Goal: Information Seeking & Learning: Check status

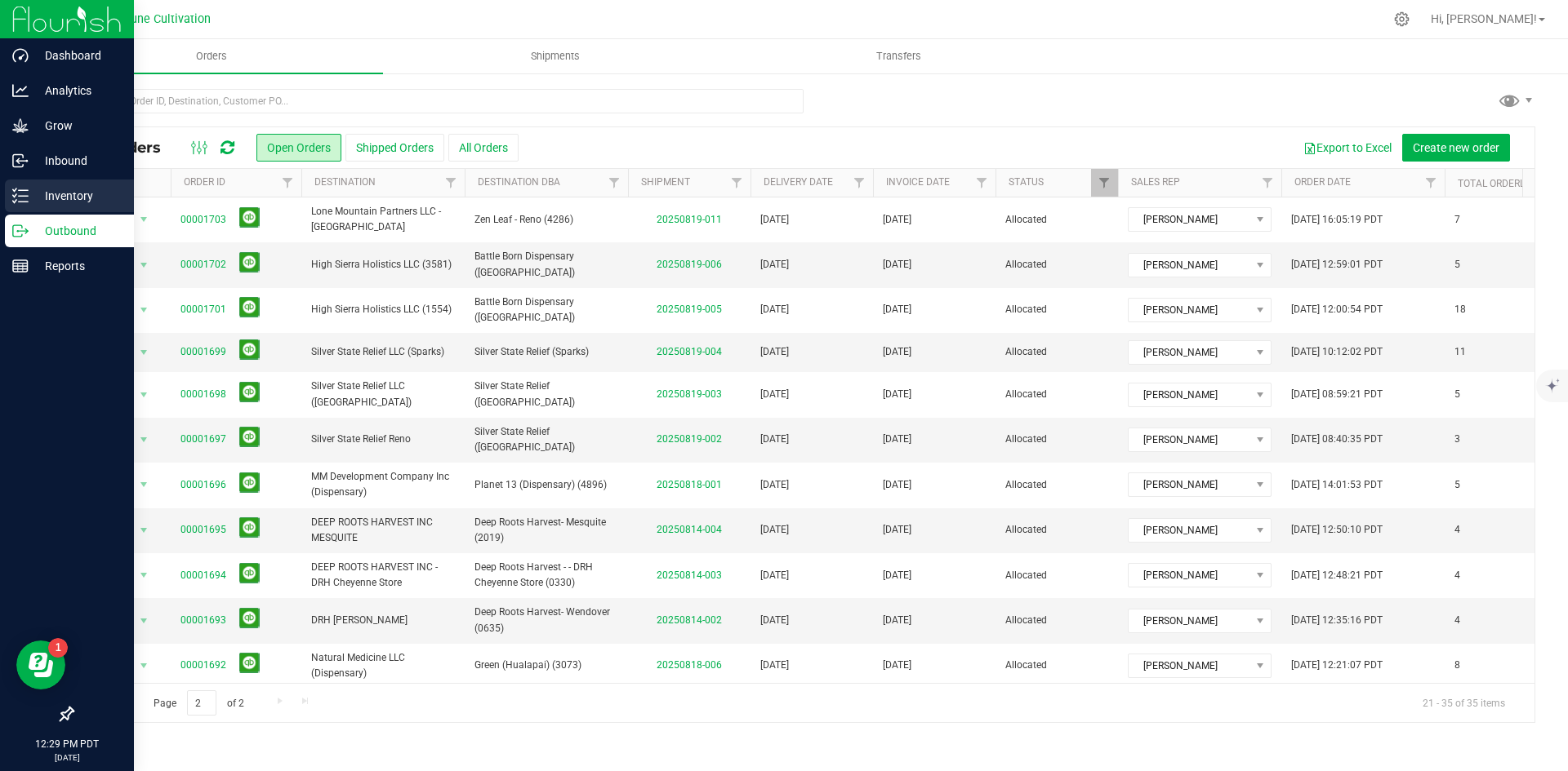
click at [6, 197] on div "Inventory" at bounding box center [69, 196] width 129 height 33
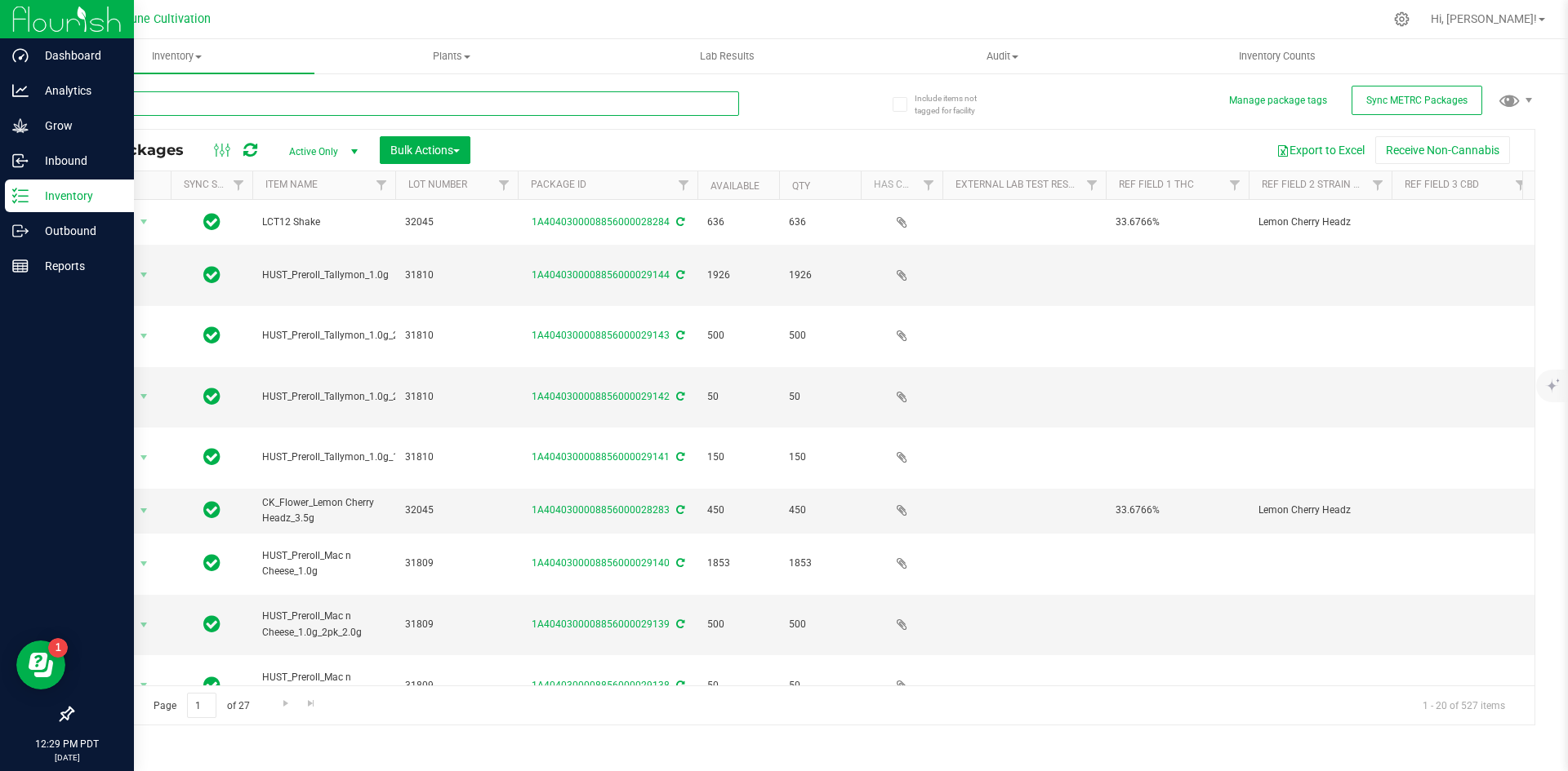
click at [332, 104] on input "text" at bounding box center [405, 103] width 667 height 24
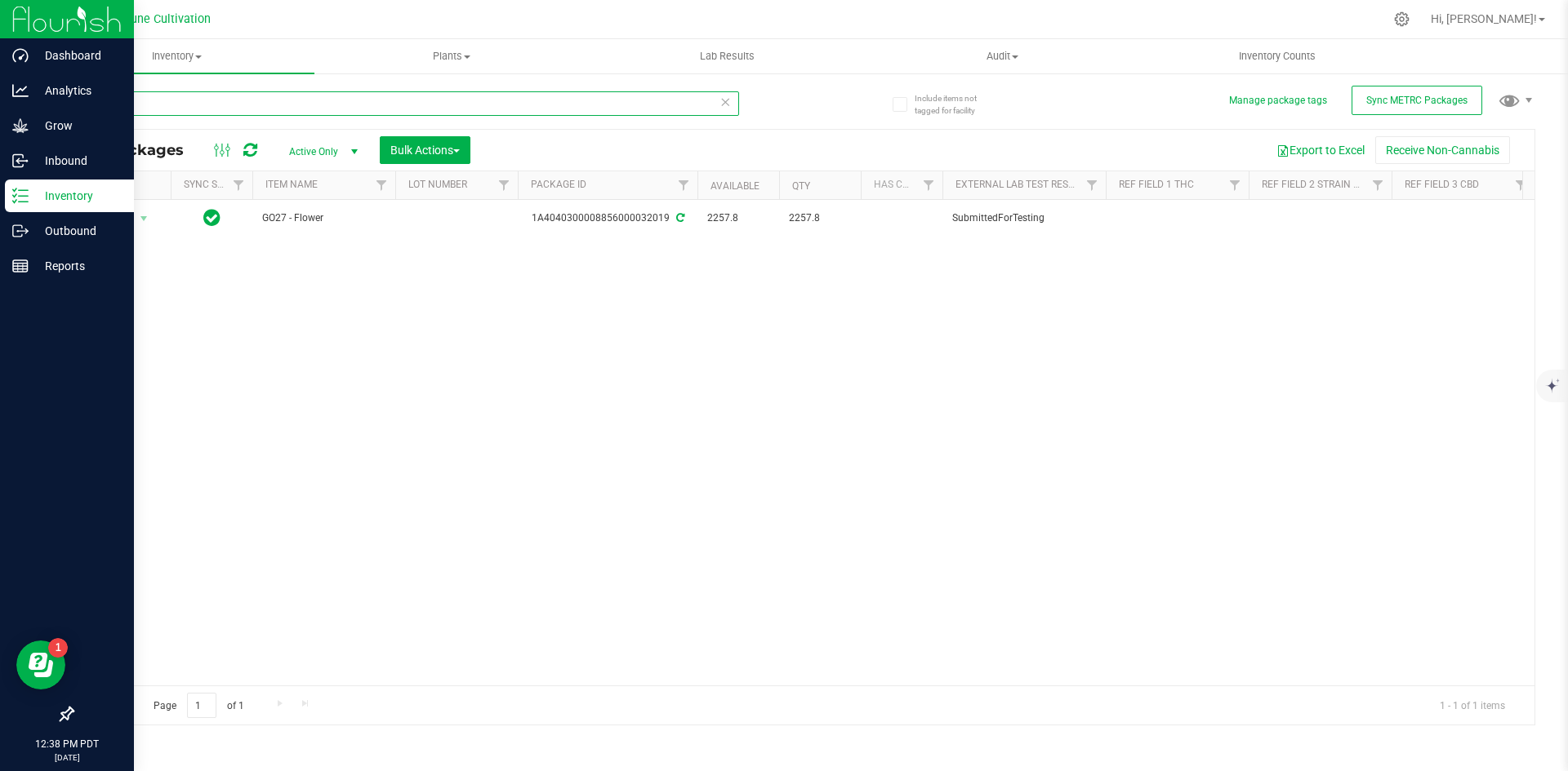
drag, startPoint x: 180, startPoint y: 91, endPoint x: 86, endPoint y: 100, distance: 94.4
click at [86, 100] on input "32019" at bounding box center [405, 103] width 667 height 24
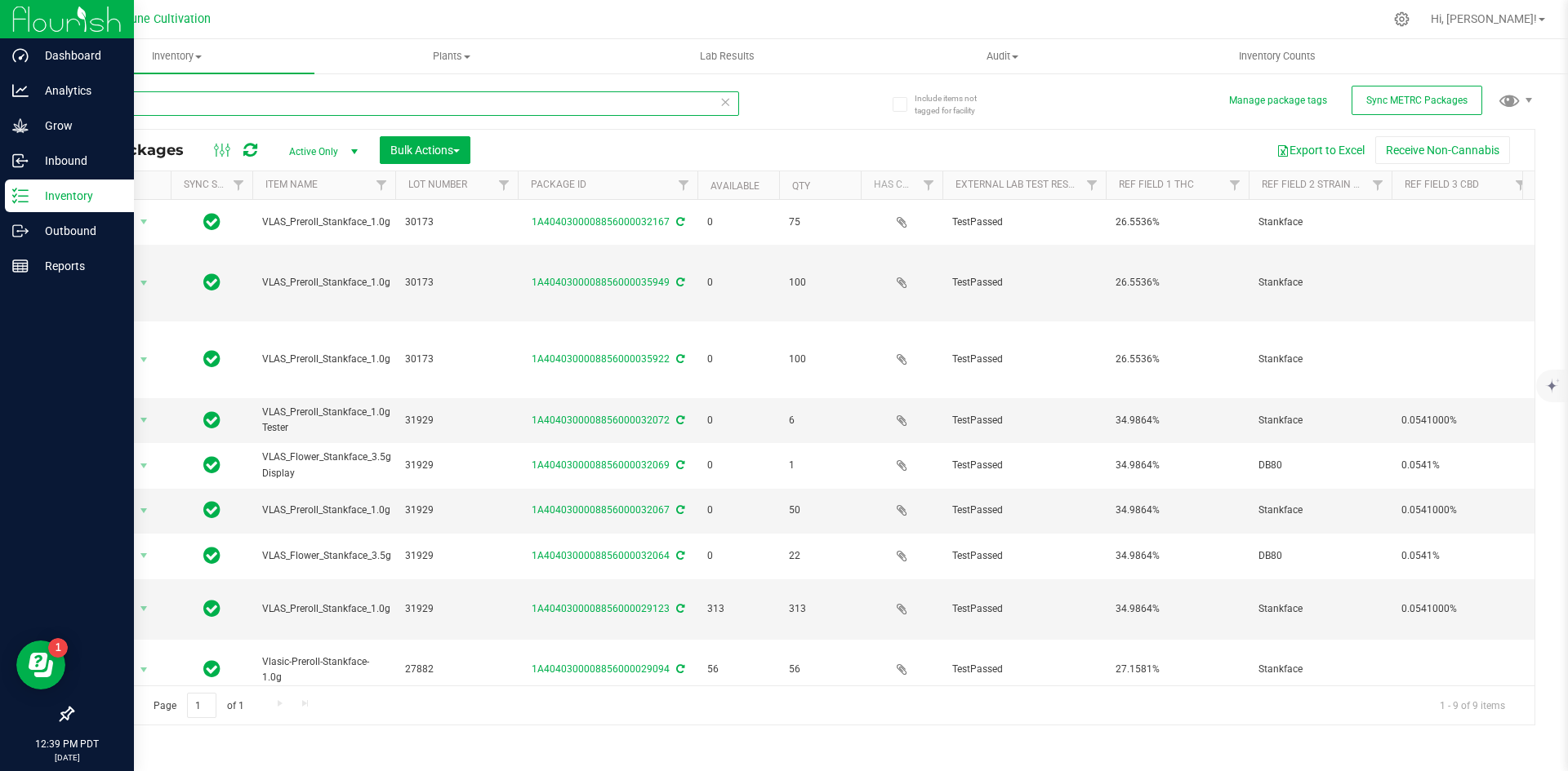
type input "s"
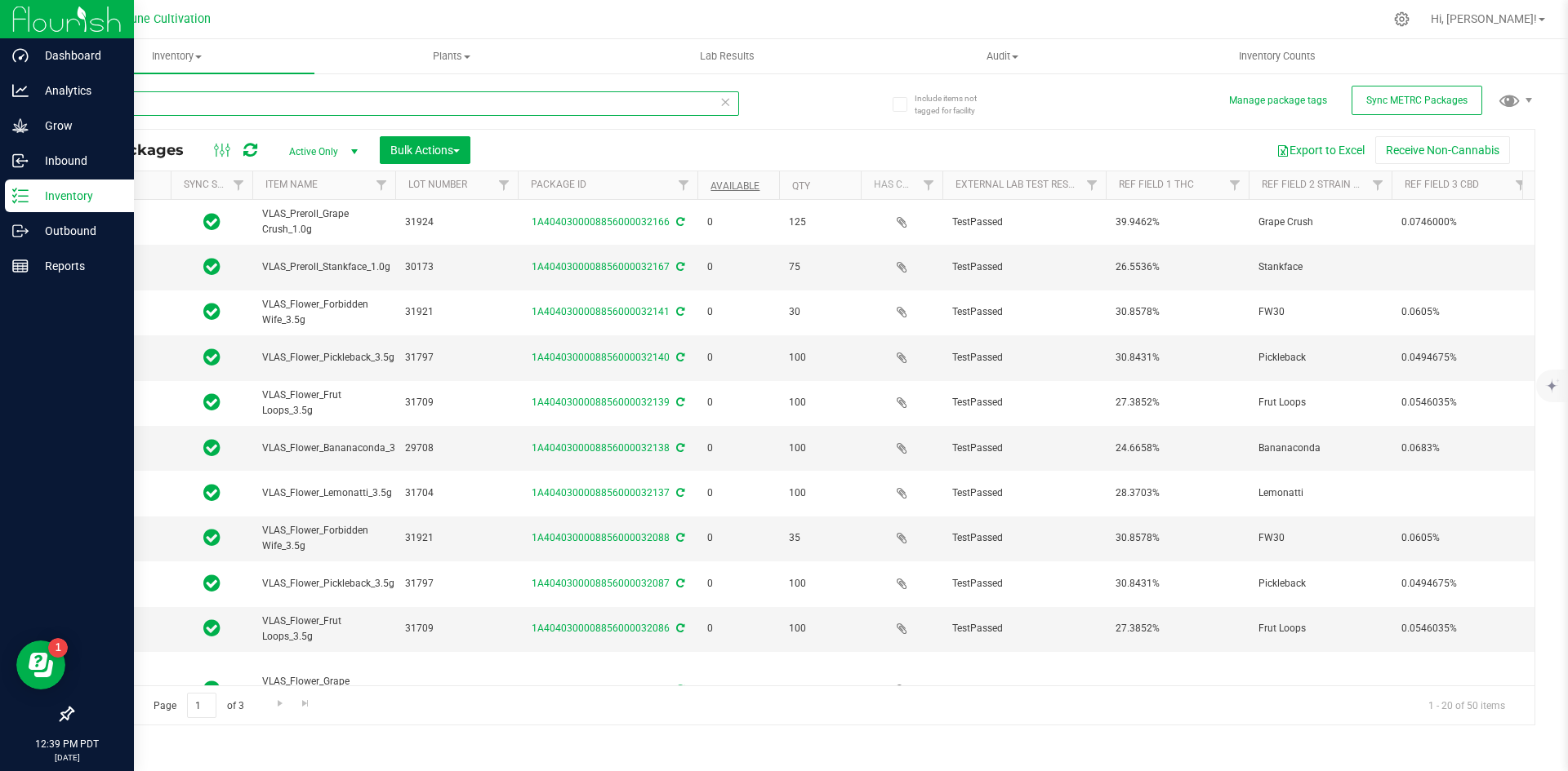
type input "vlas"
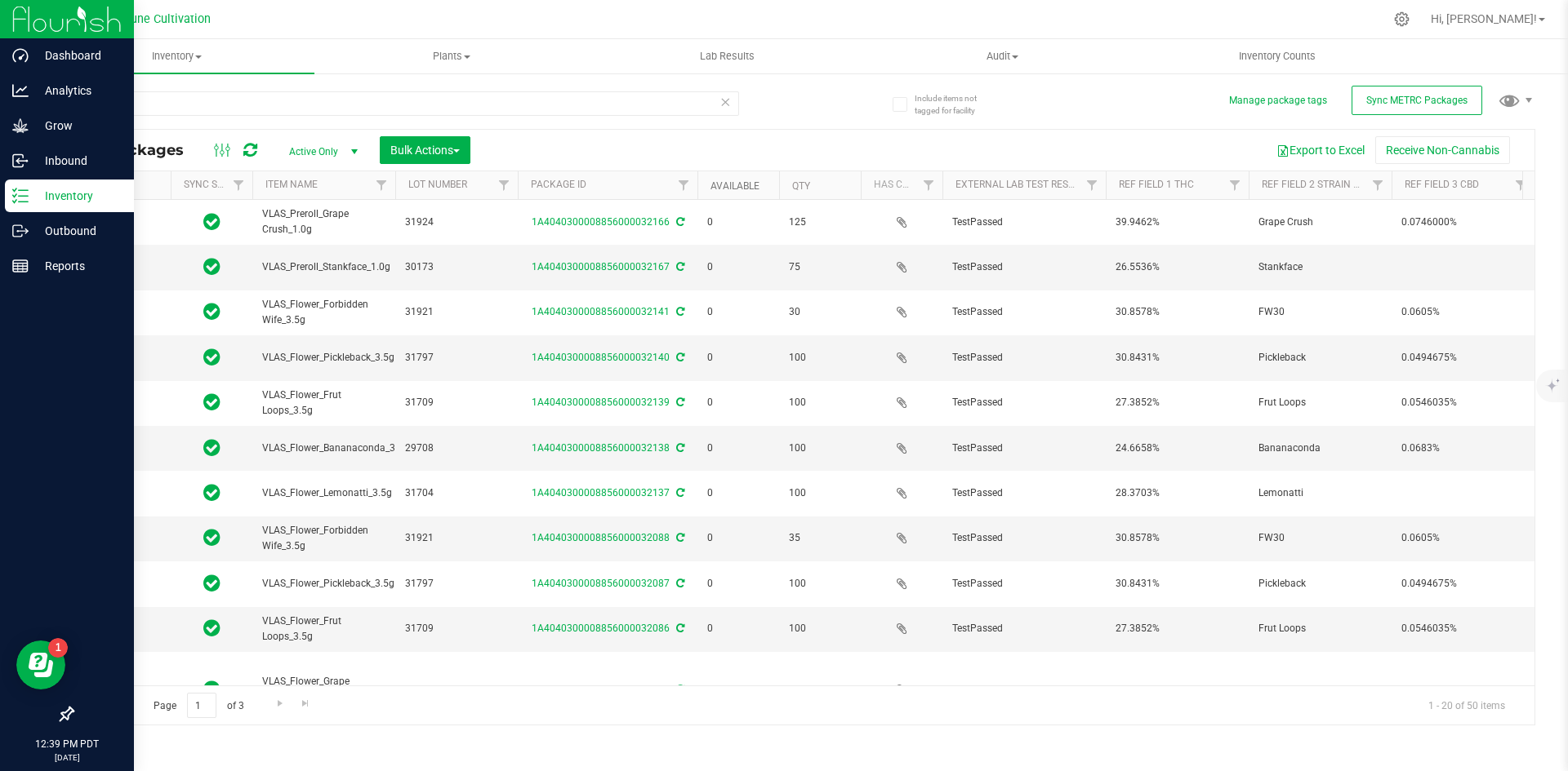
click at [727, 189] on link "Available" at bounding box center [735, 186] width 49 height 11
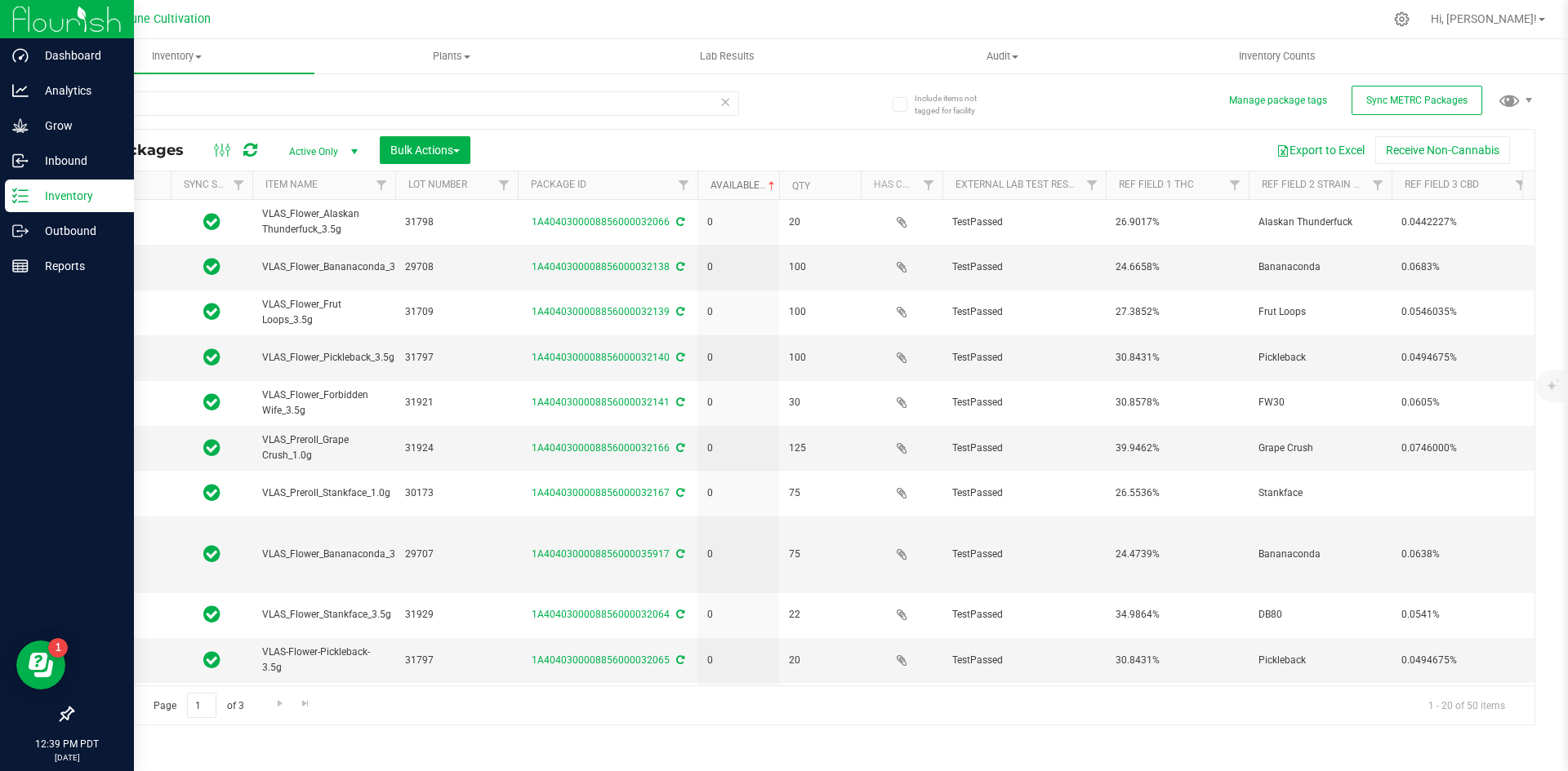
click at [730, 186] on link "Available" at bounding box center [745, 185] width 68 height 11
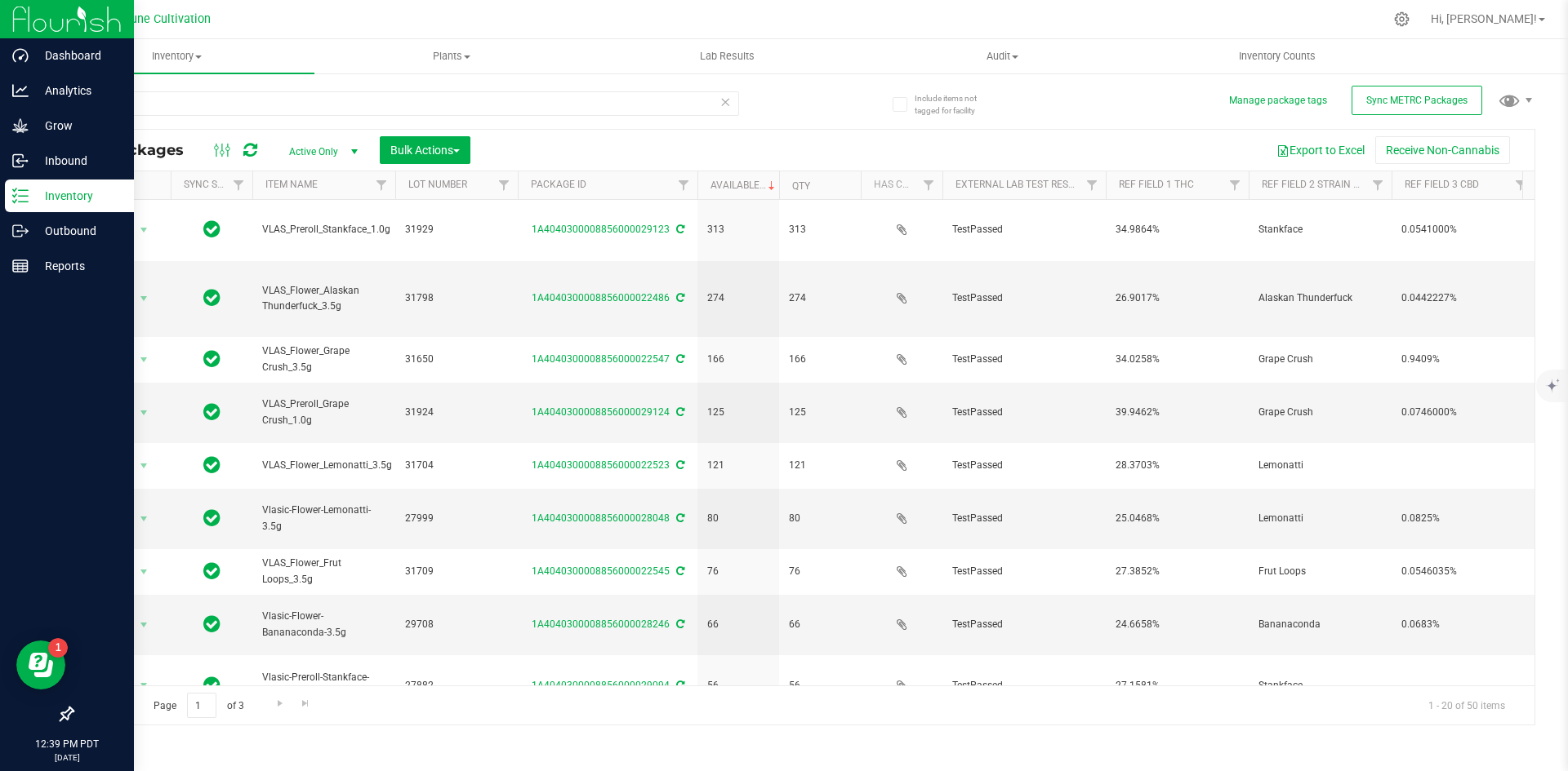
click at [722, 107] on icon at bounding box center [725, 101] width 11 height 20
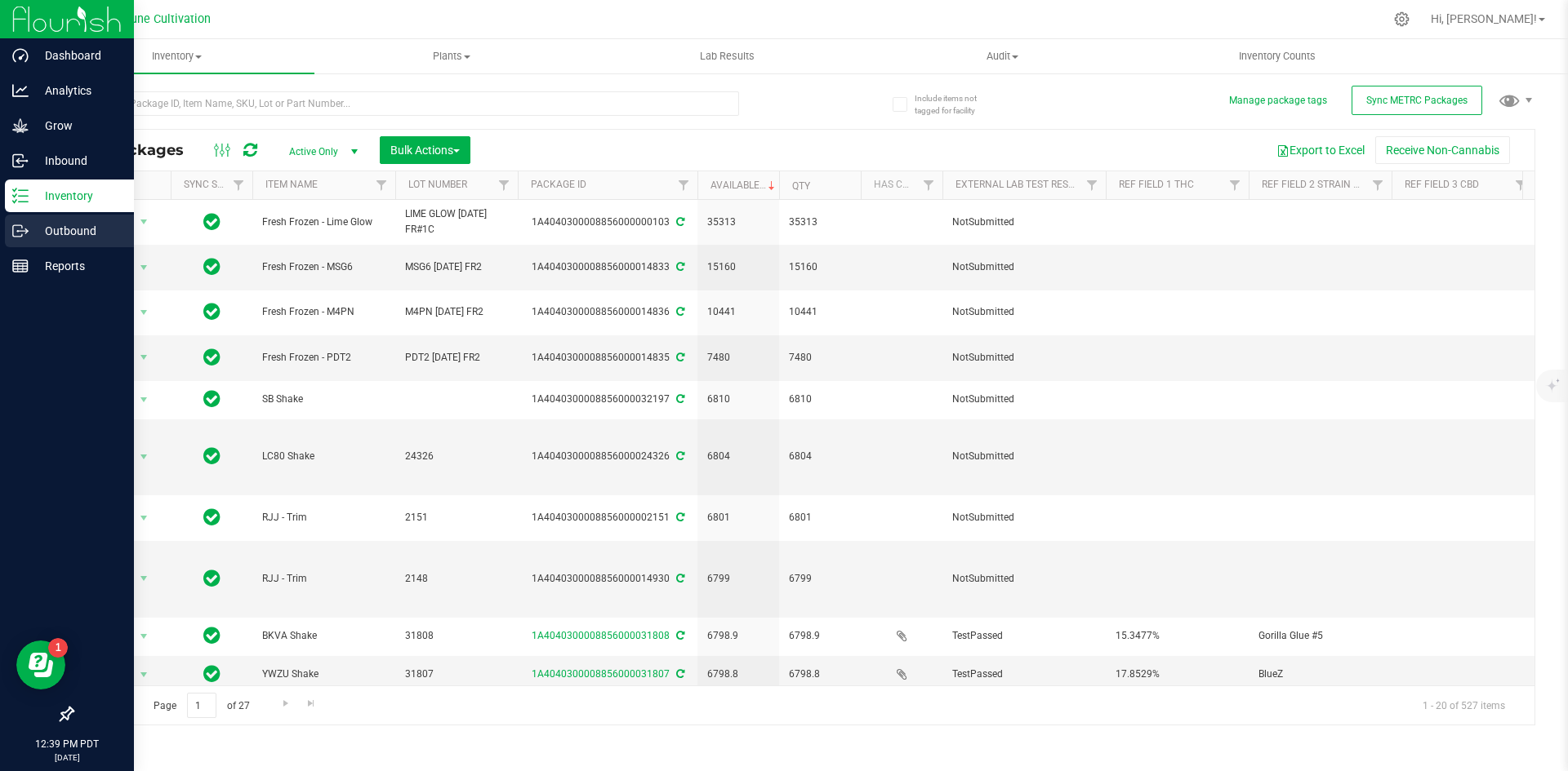
click at [21, 219] on div "Outbound" at bounding box center [69, 232] width 129 height 33
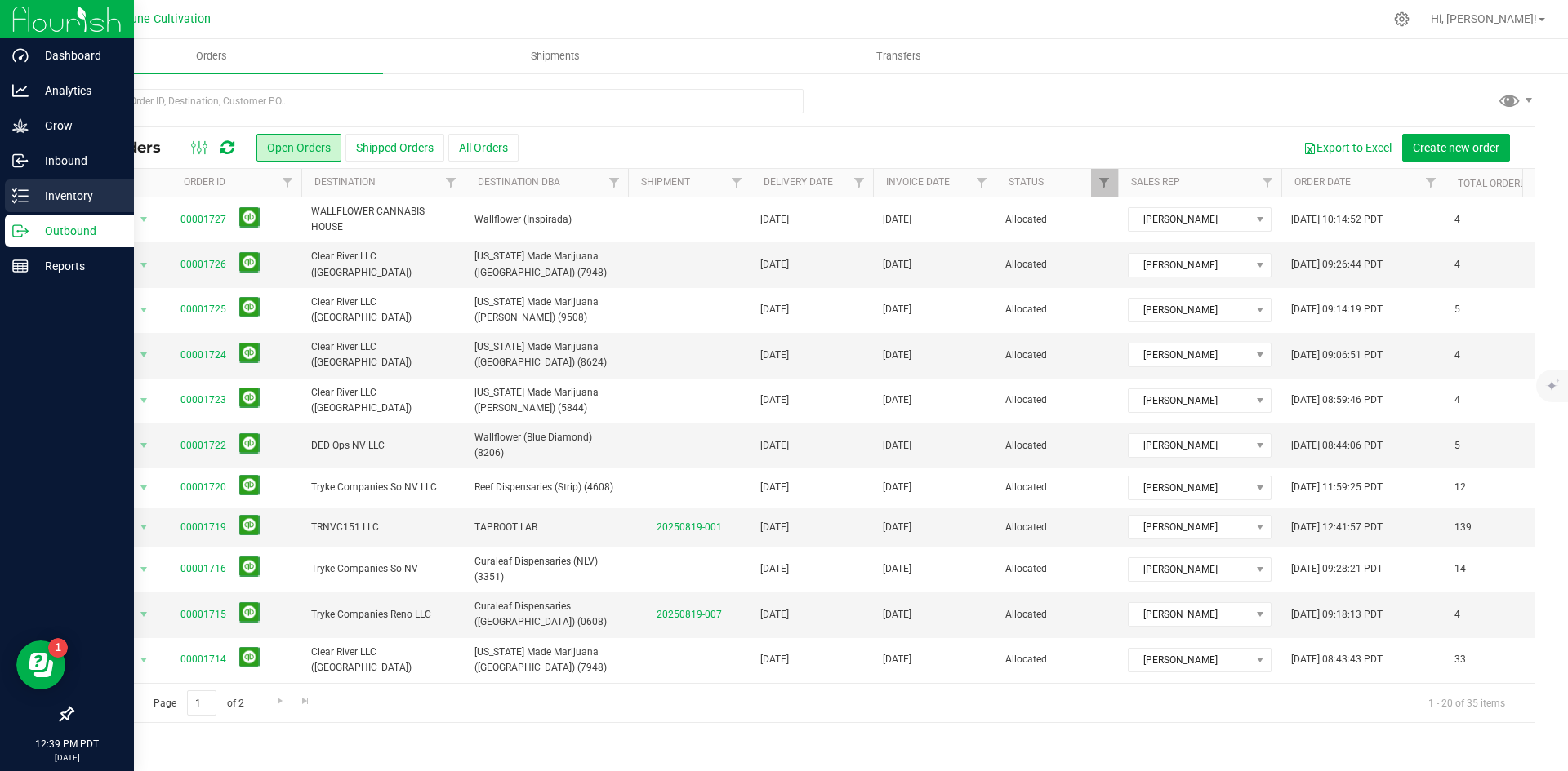
click at [13, 198] on icon at bounding box center [20, 195] width 16 height 16
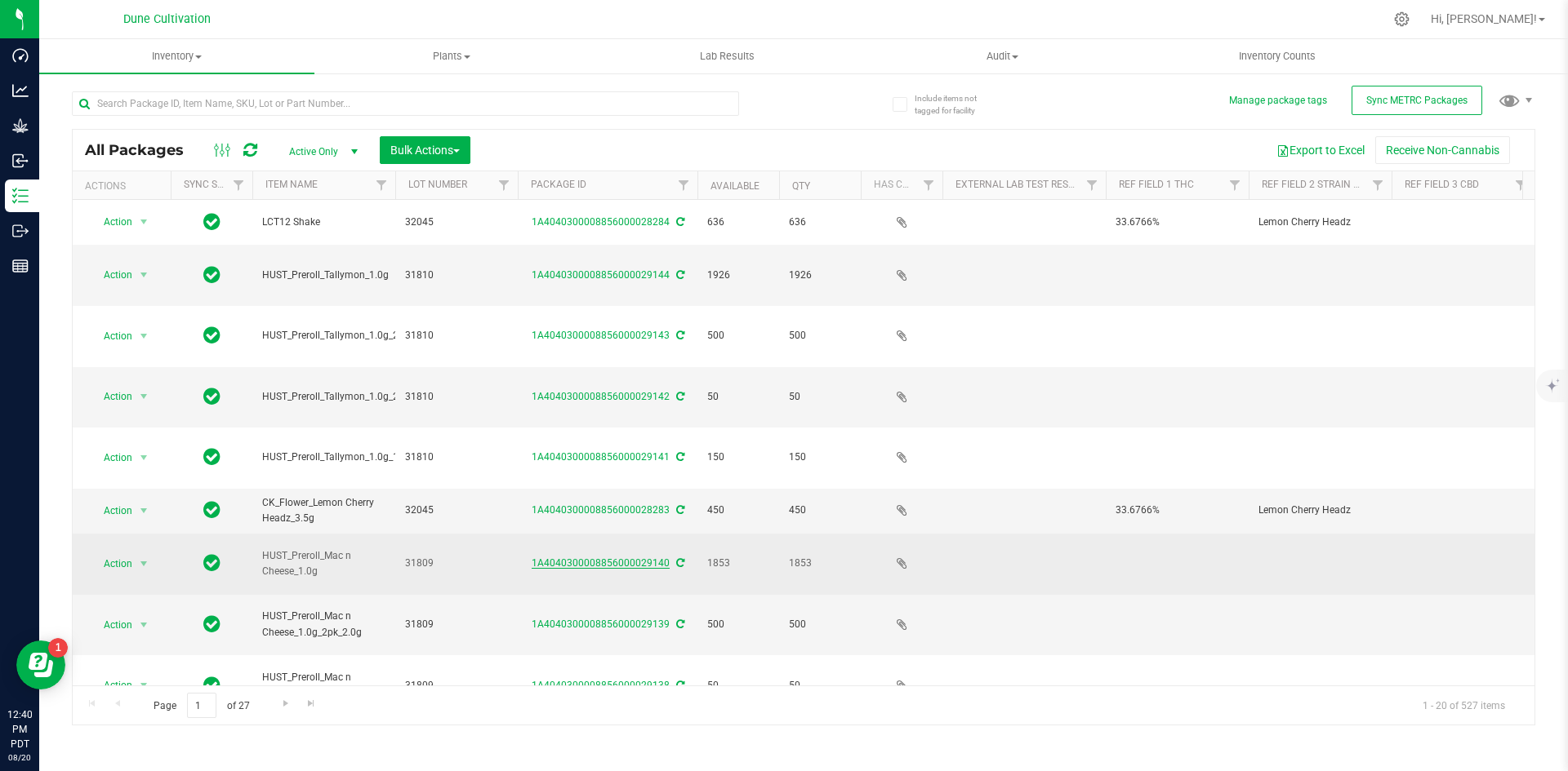
click at [570, 558] on link "1A4040300008856000029140" at bounding box center [600, 563] width 138 height 11
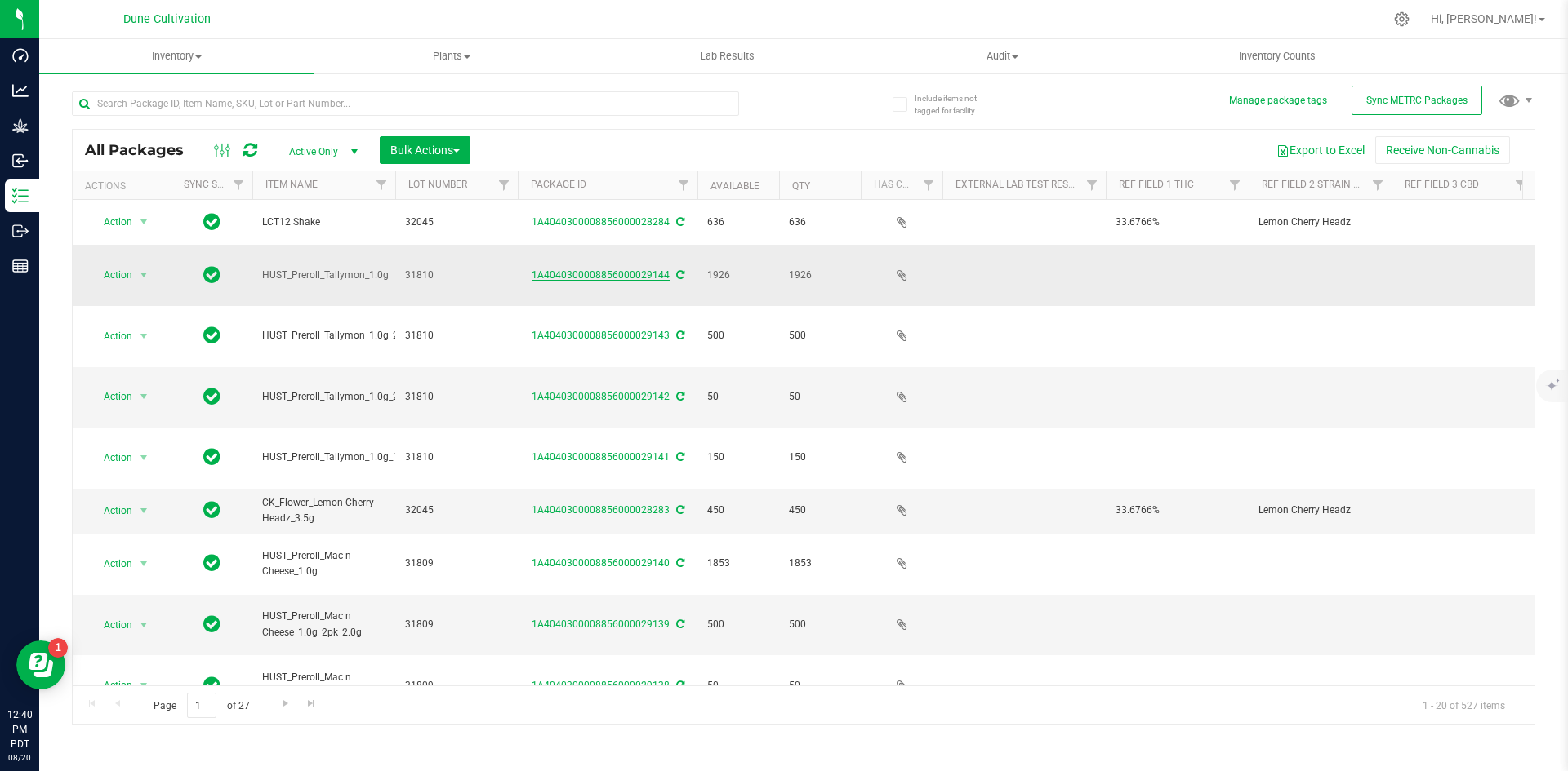
click at [579, 270] on link "1A4040300008856000029144" at bounding box center [600, 275] width 138 height 11
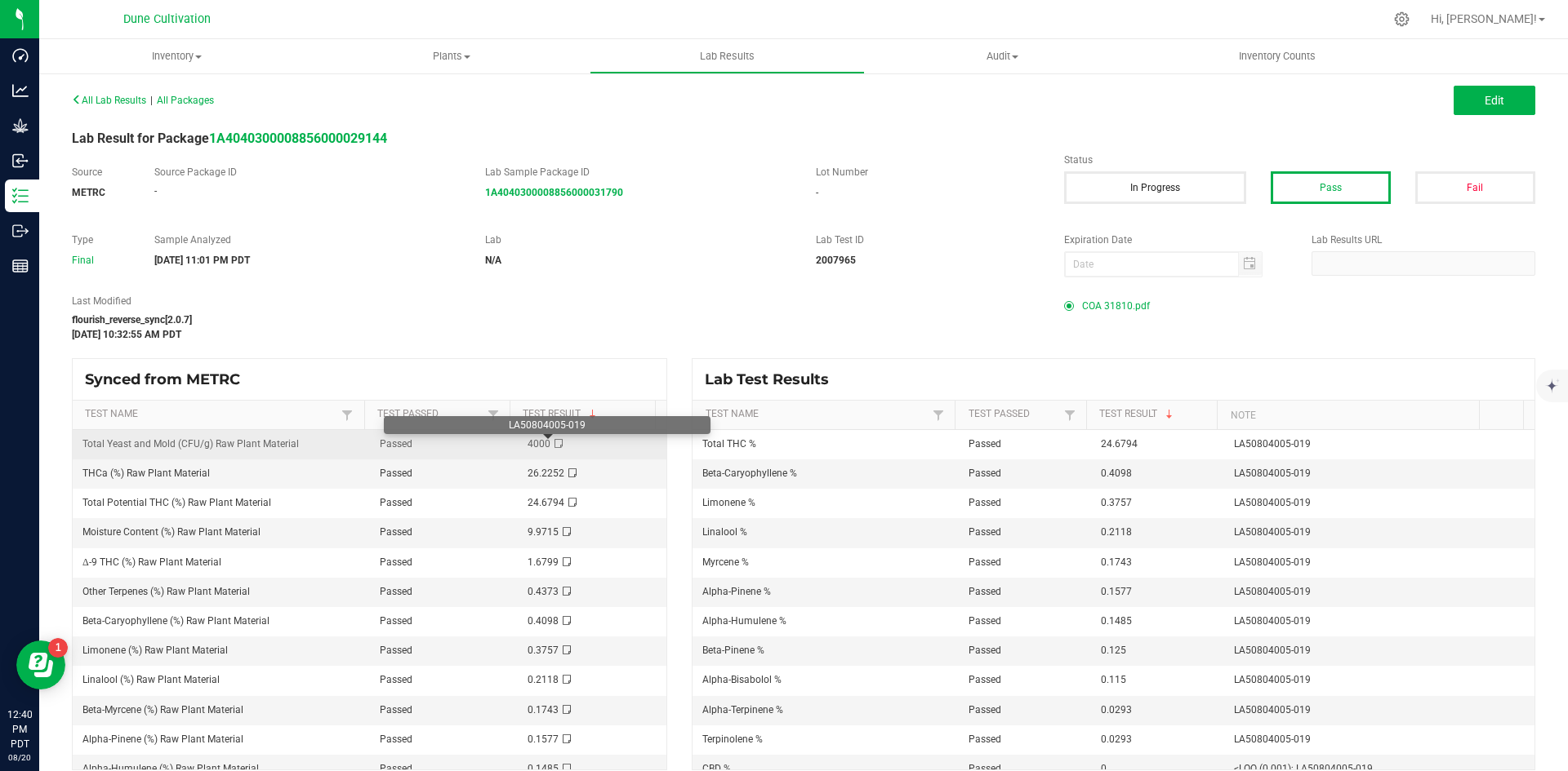
click at [554, 445] on icon at bounding box center [558, 443] width 8 height 10
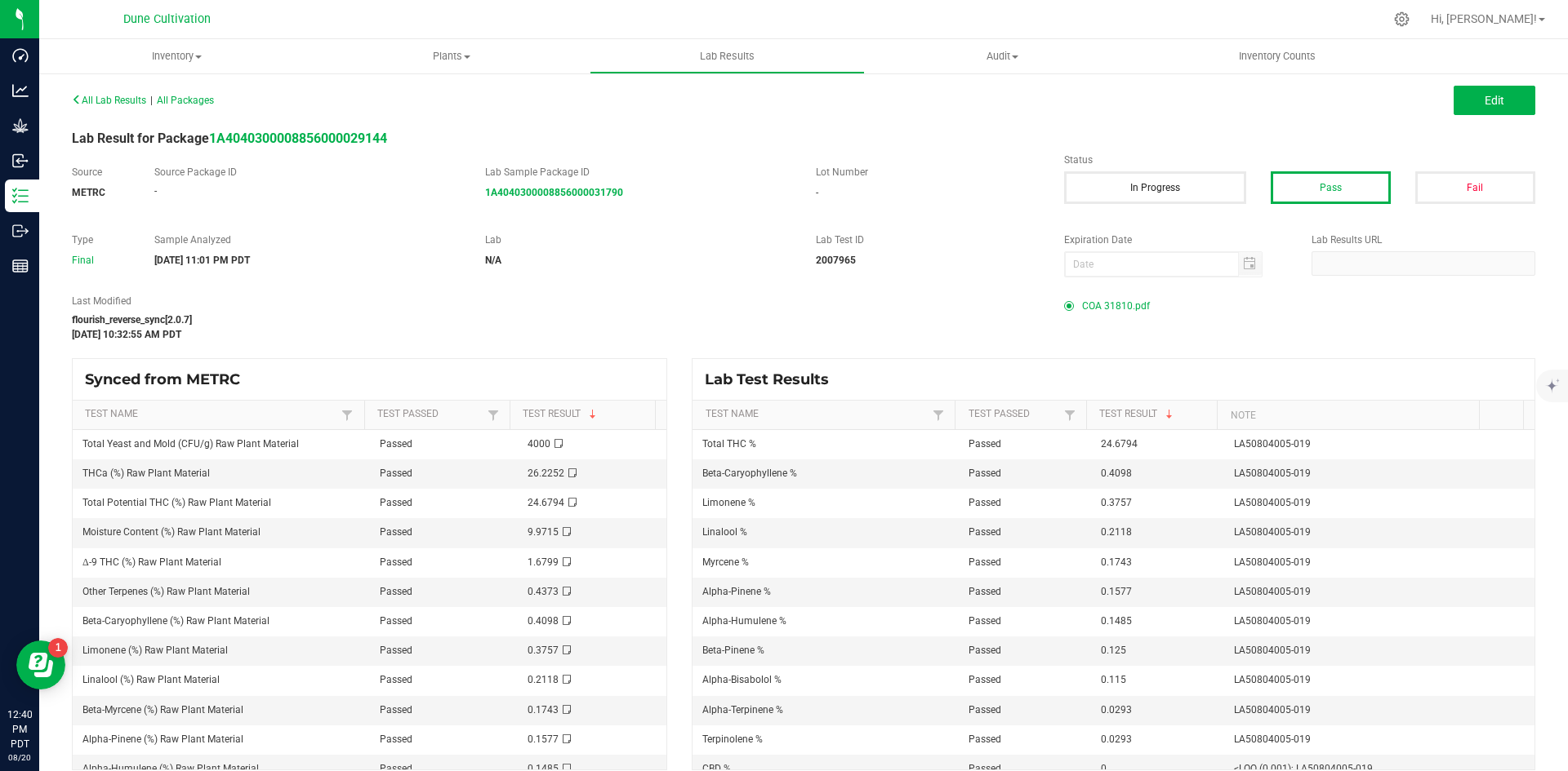
click at [1088, 310] on span "COA 31810.pdf" at bounding box center [1116, 306] width 68 height 24
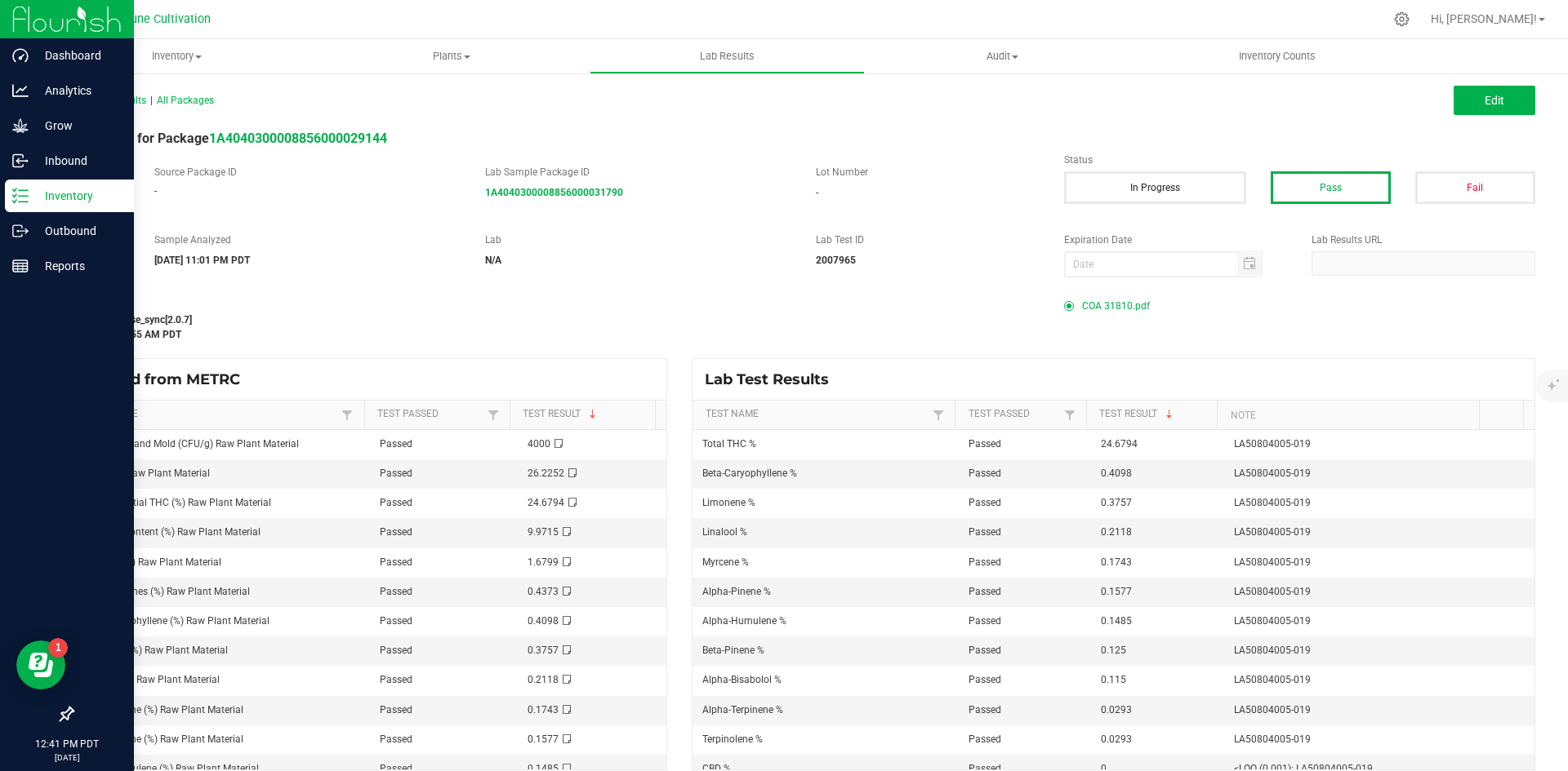
click at [28, 209] on div "Inventory" at bounding box center [69, 196] width 129 height 33
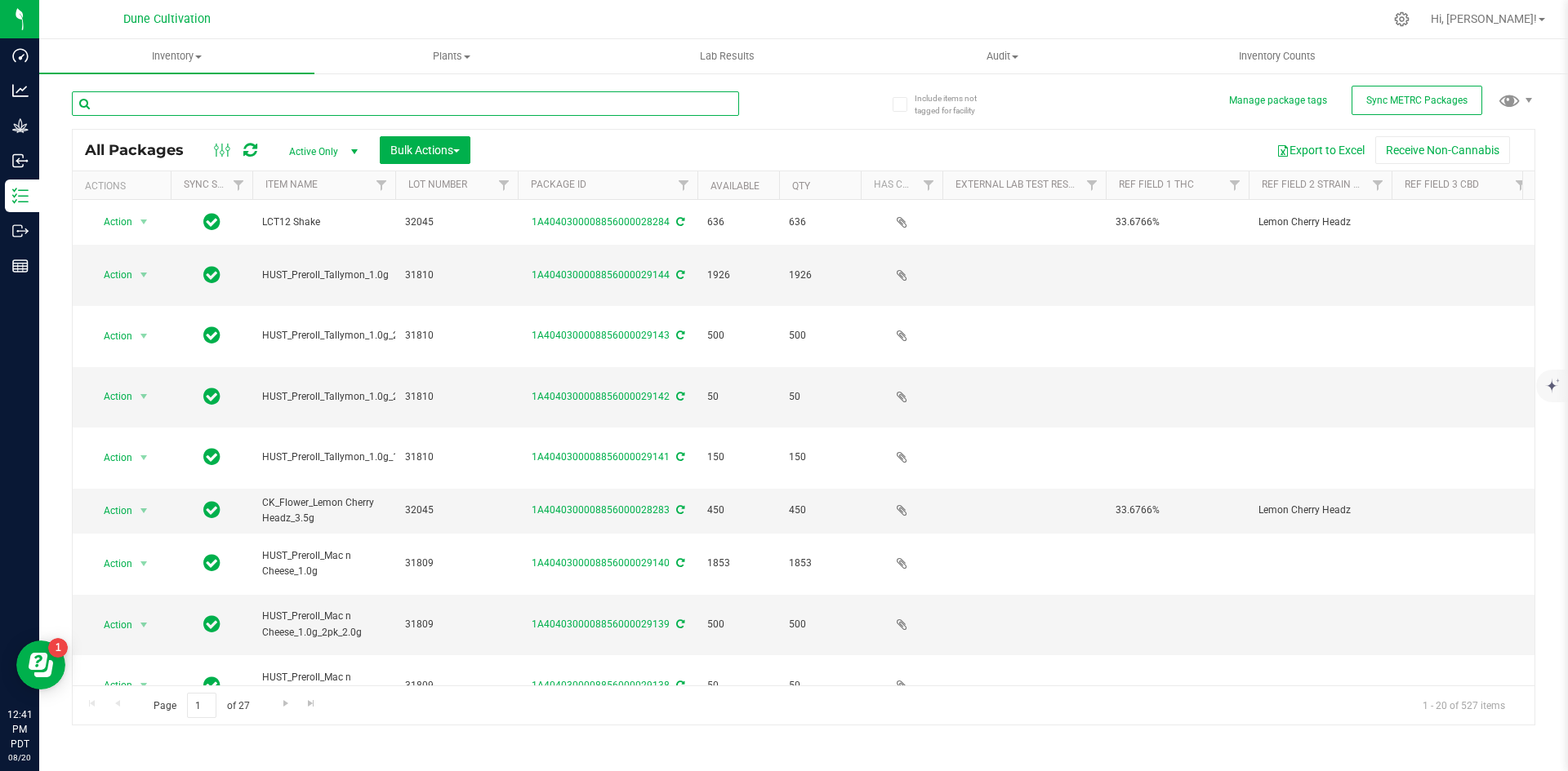
click at [353, 106] on input "text" at bounding box center [405, 103] width 667 height 24
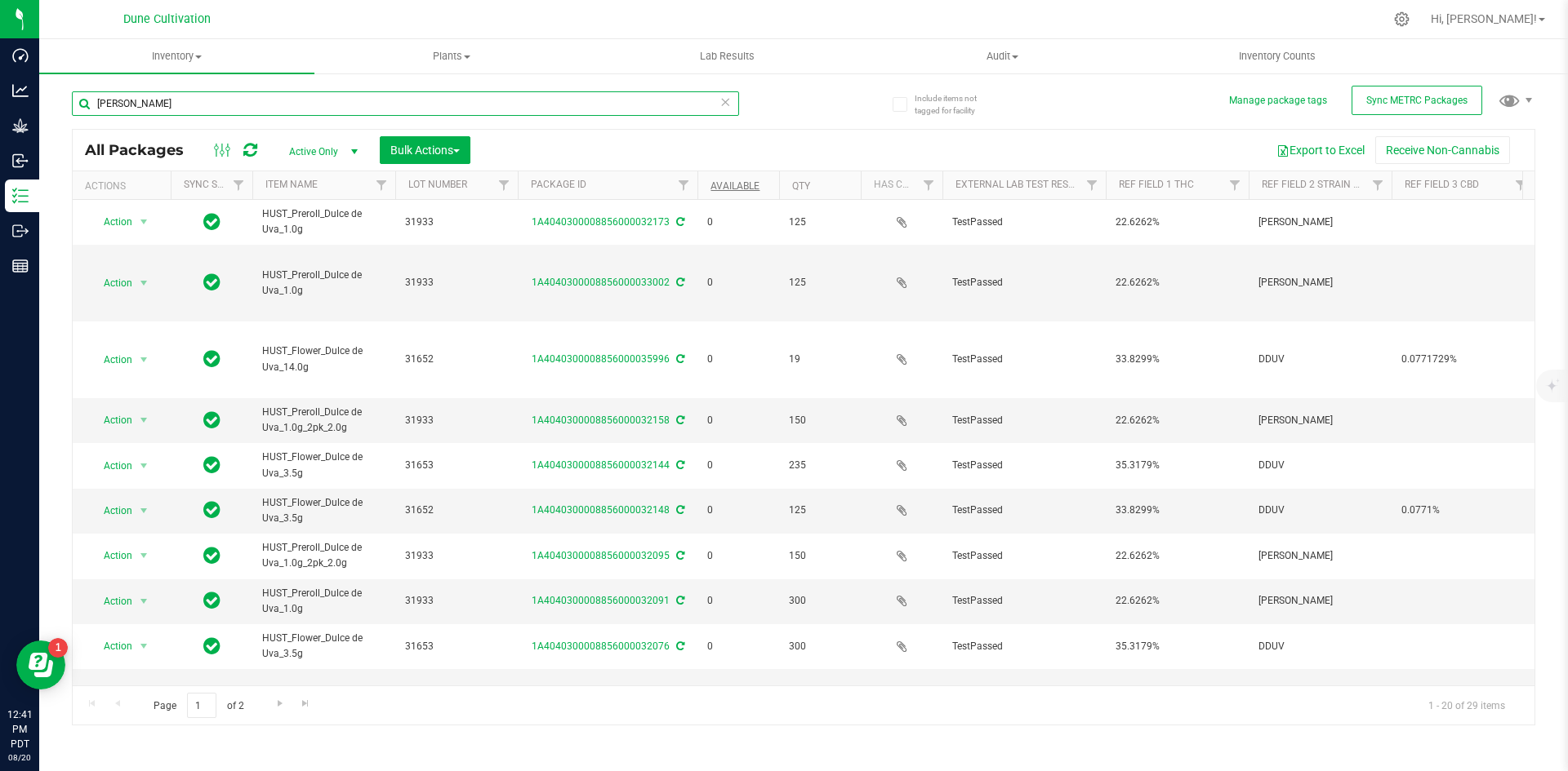
type input "[PERSON_NAME]"
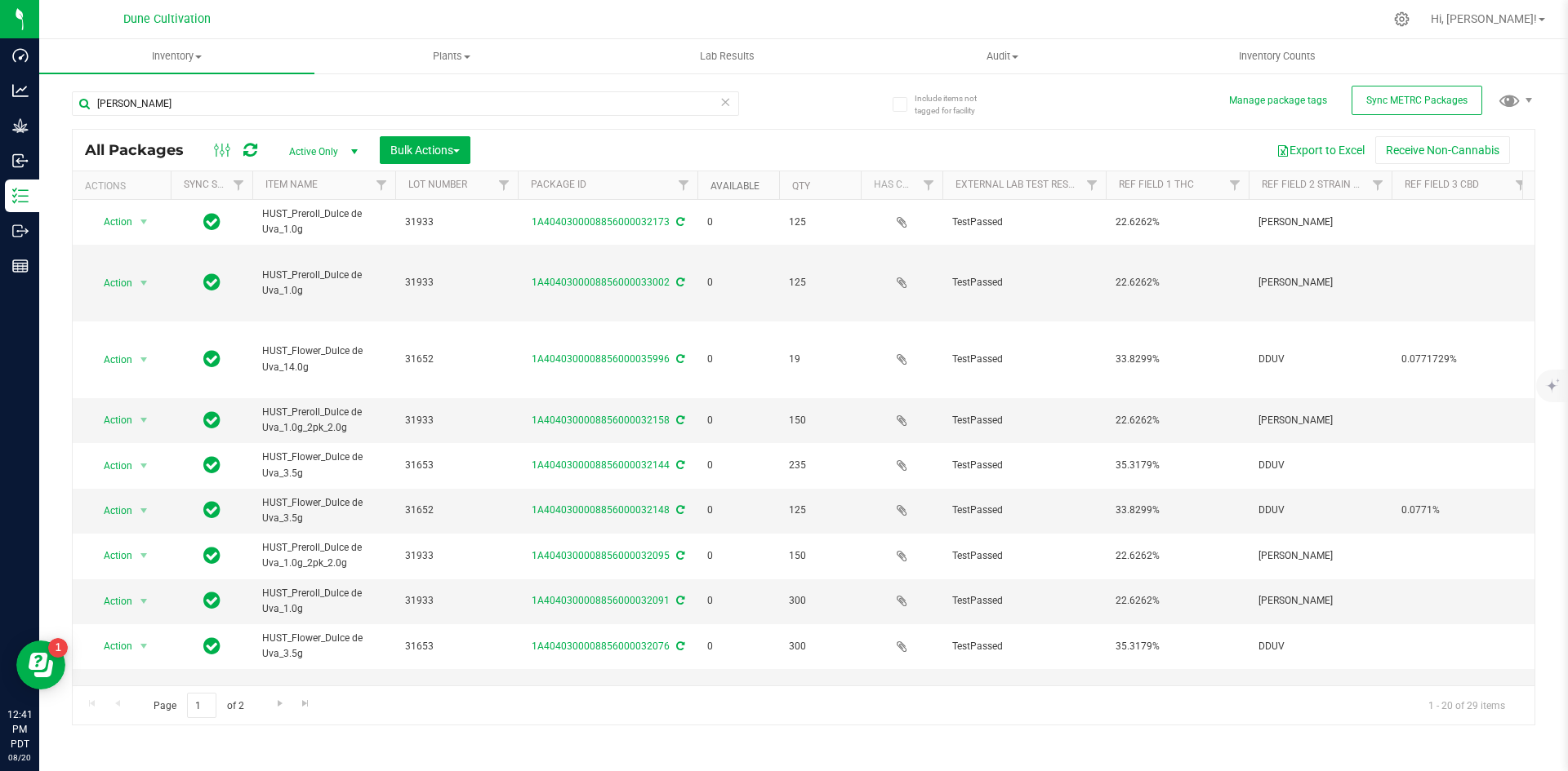
click at [741, 187] on link "Available" at bounding box center [735, 186] width 49 height 11
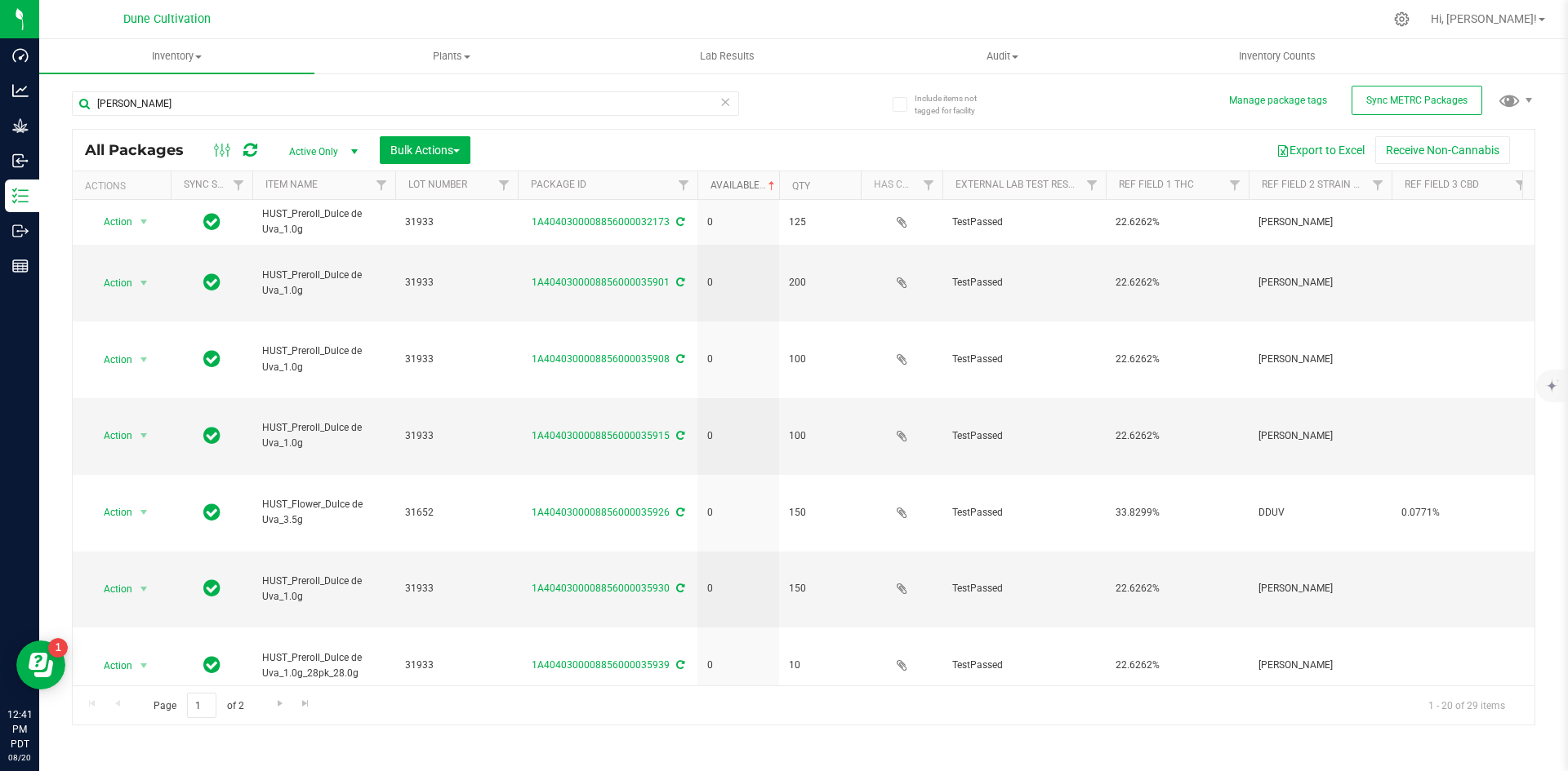
click at [741, 187] on link "Available" at bounding box center [745, 185] width 68 height 11
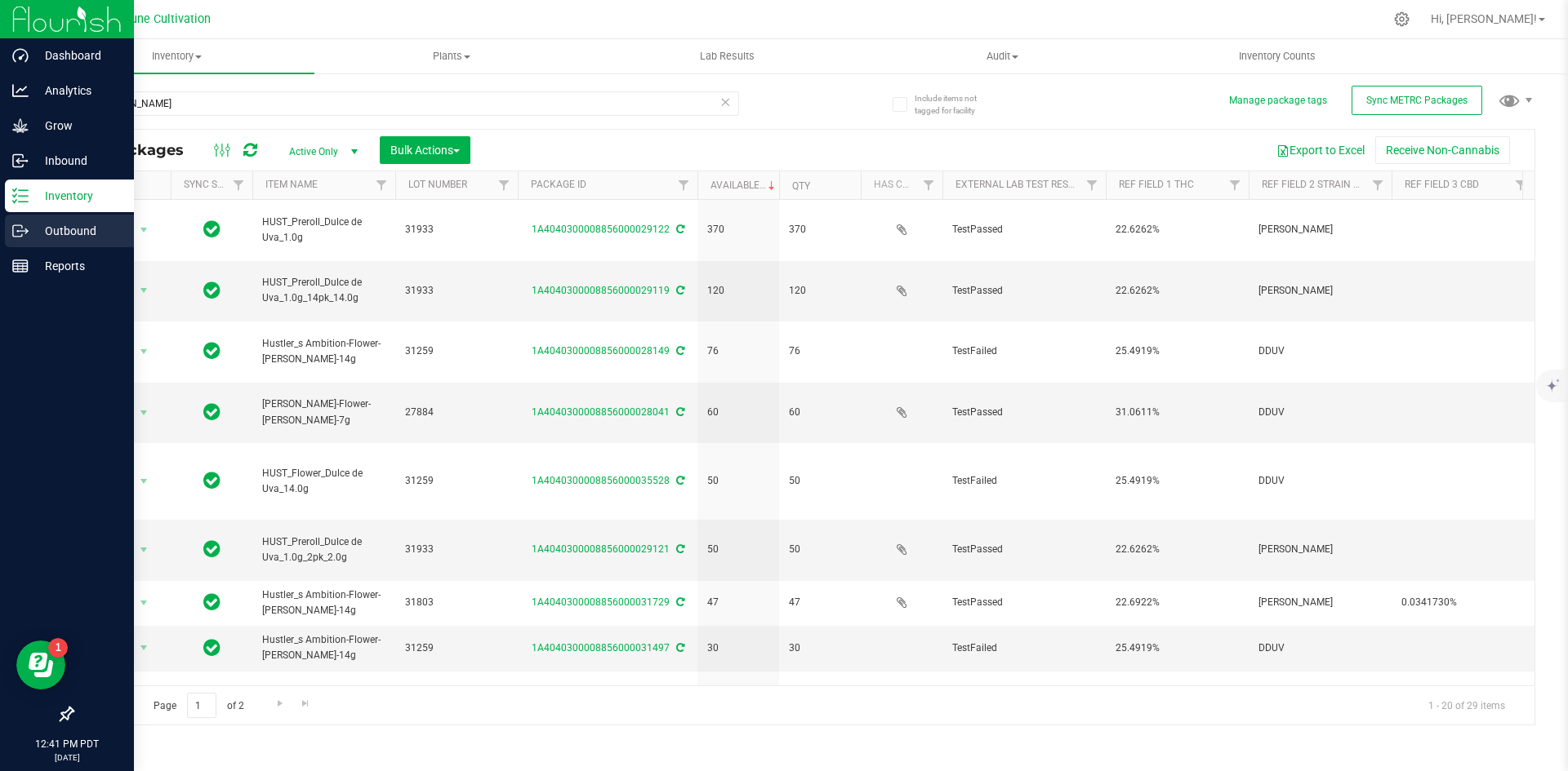
click at [35, 227] on p "Outbound" at bounding box center [77, 231] width 98 height 20
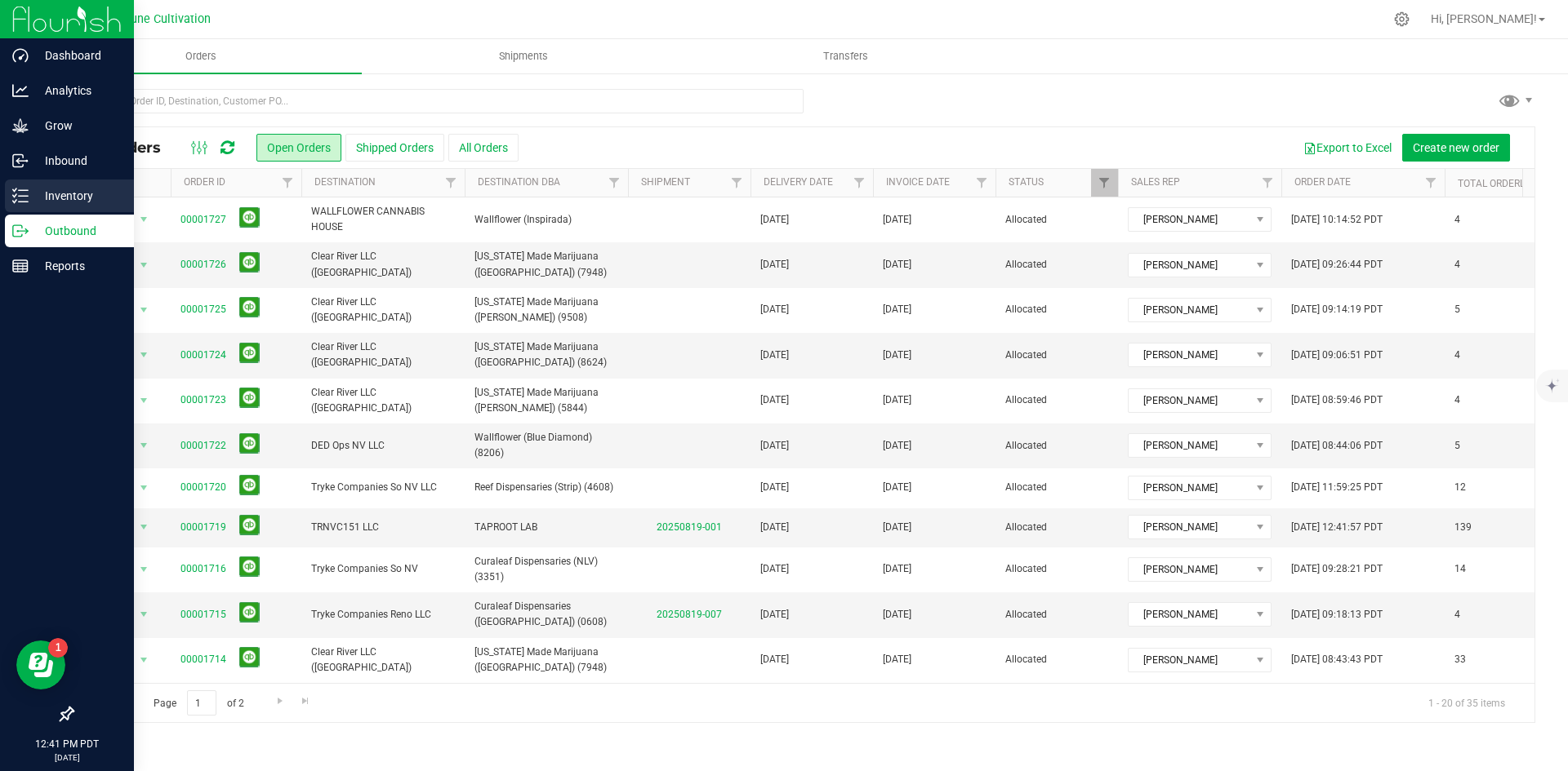
click at [52, 203] on p "Inventory" at bounding box center [77, 196] width 98 height 20
